Goal: Find specific page/section: Find specific page/section

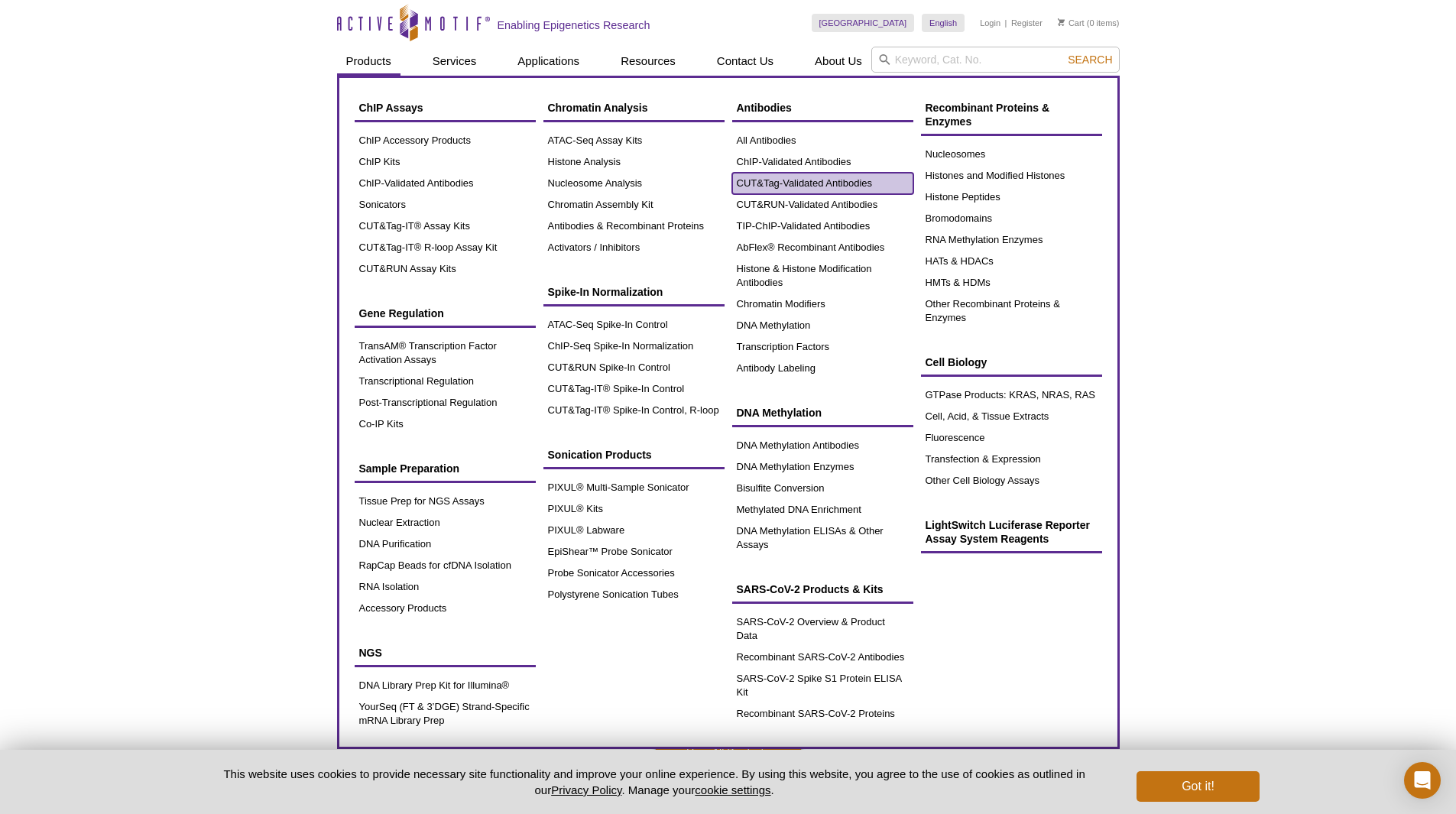
click at [813, 183] on link "CUT&Tag-Validated Antibodies" at bounding box center [822, 183] width 181 height 22
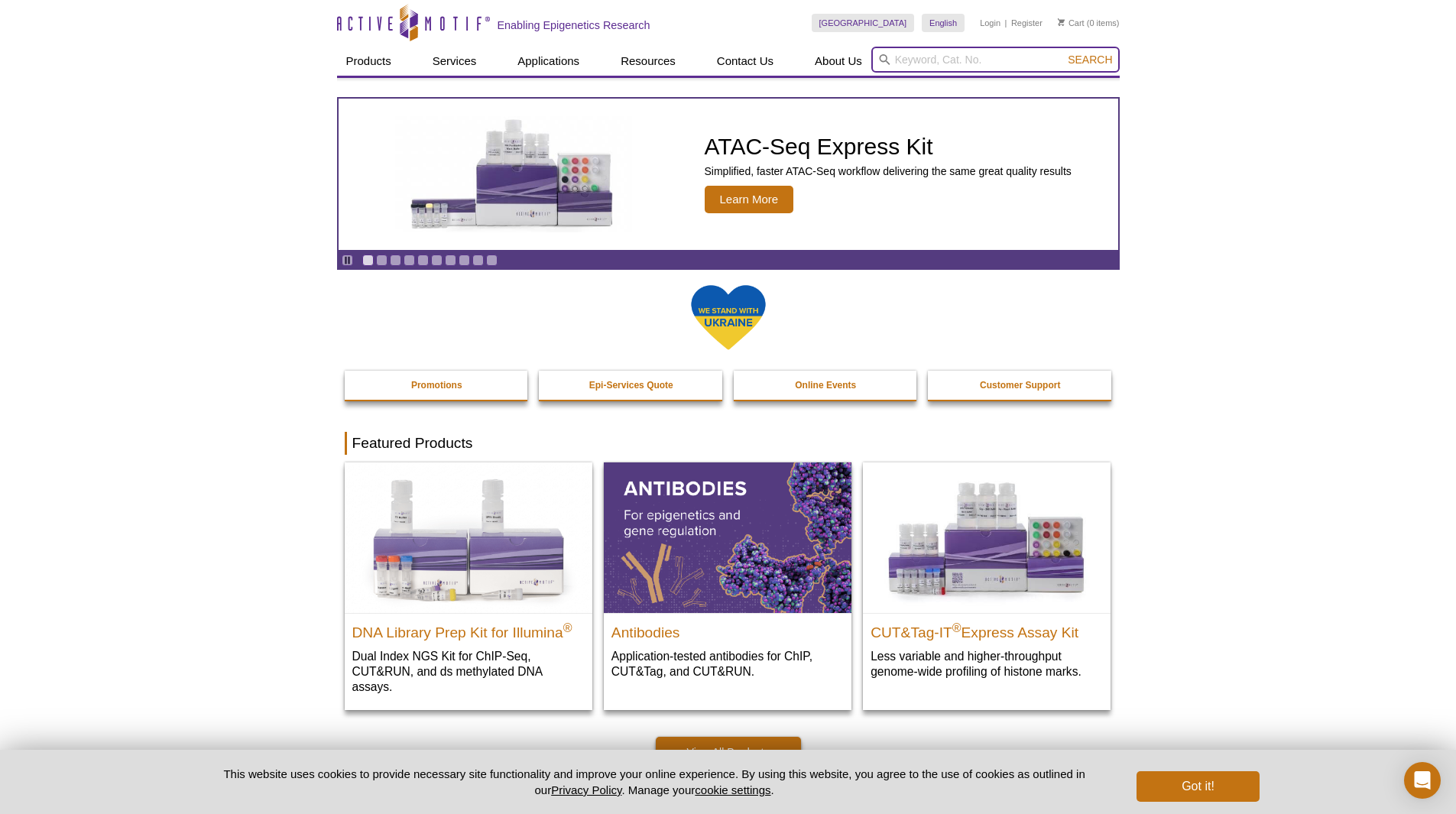
click at [972, 62] on input "search" at bounding box center [995, 60] width 249 height 26
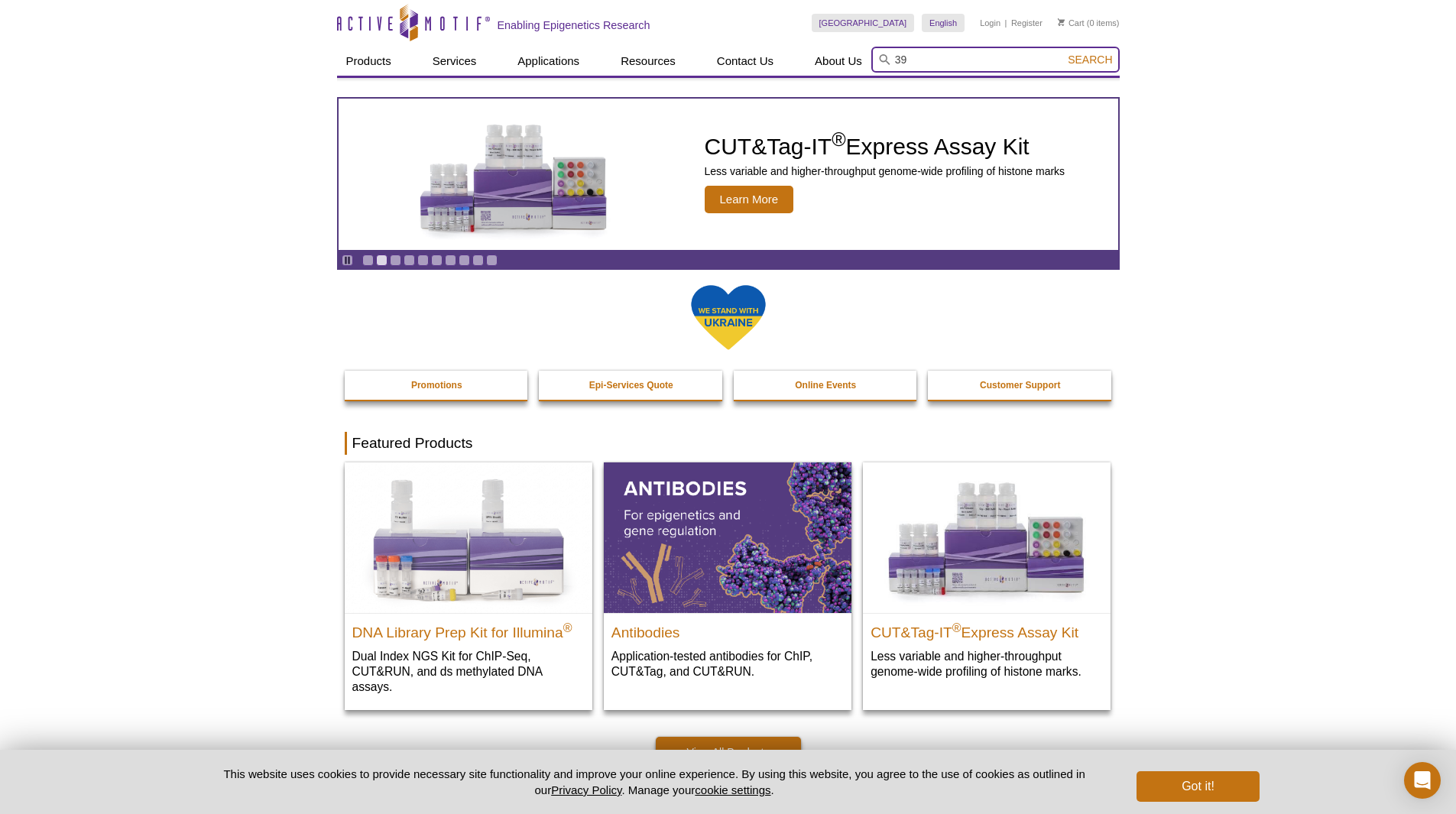
click at [953, 57] on input "39" at bounding box center [995, 60] width 249 height 26
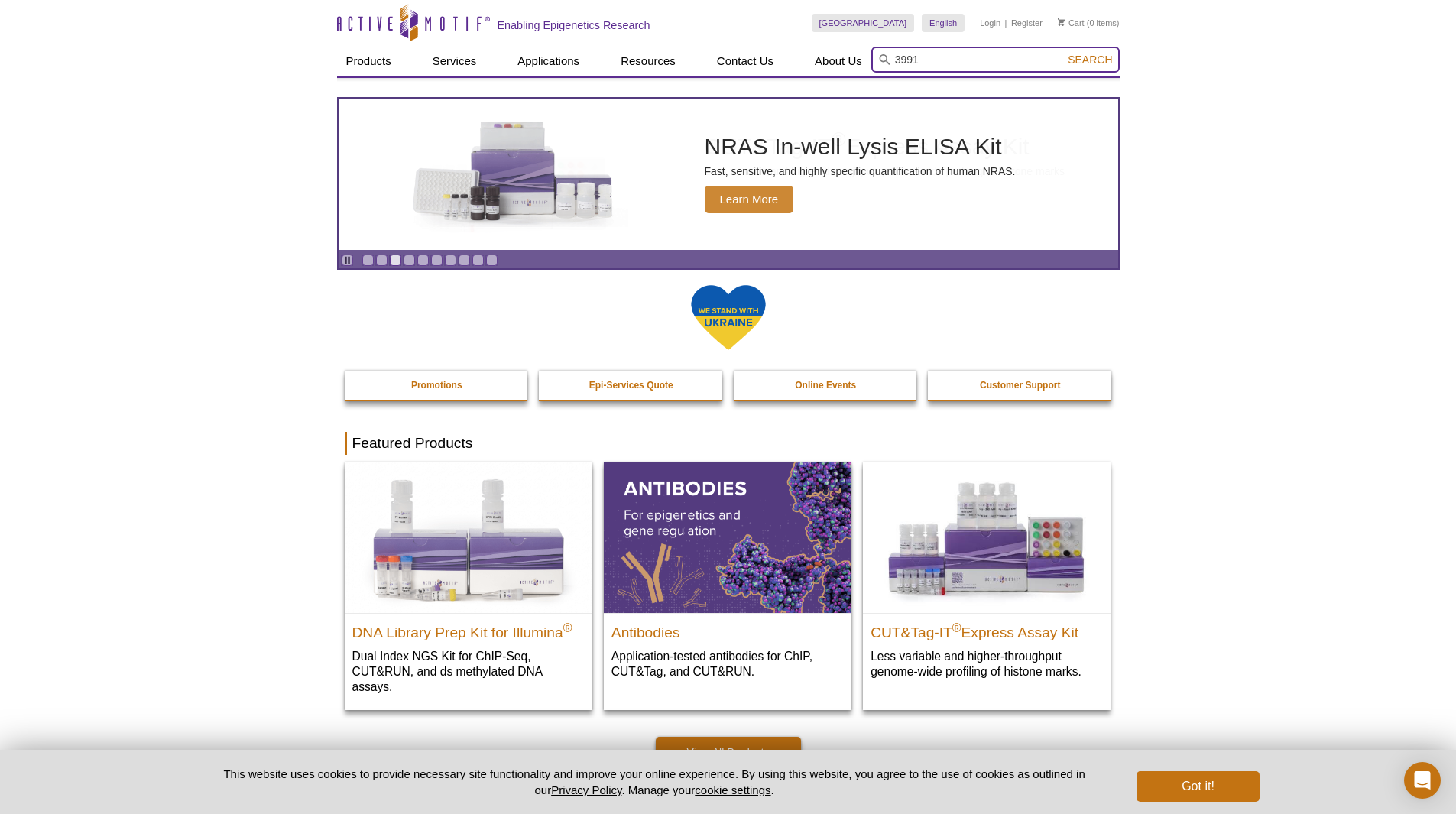
type input "39915"
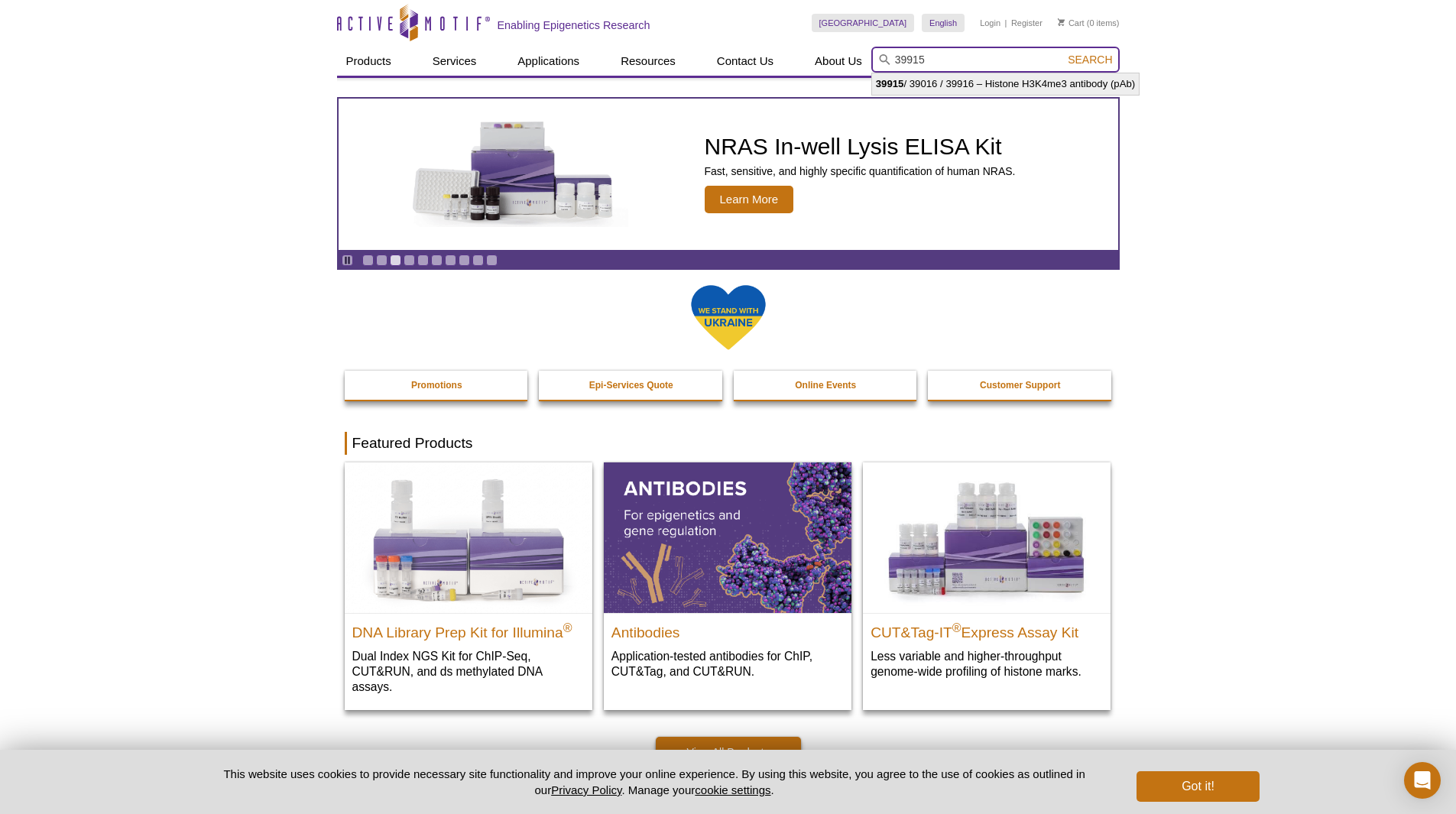
drag, startPoint x: 953, startPoint y: 57, endPoint x: 878, endPoint y: 64, distance: 75.3
click at [878, 64] on form "39915 Search" at bounding box center [995, 60] width 249 height 26
